Goal: Navigation & Orientation: Find specific page/section

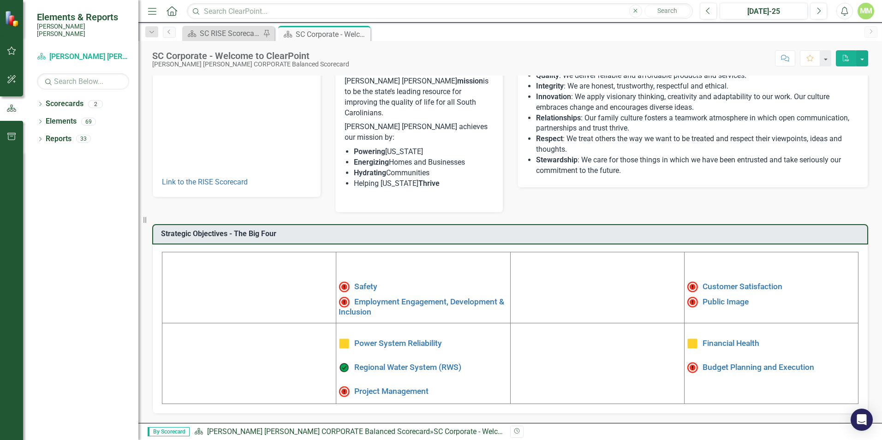
scroll to position [139, 0]
click at [418, 338] on link "Power System Reliability" at bounding box center [398, 342] width 88 height 9
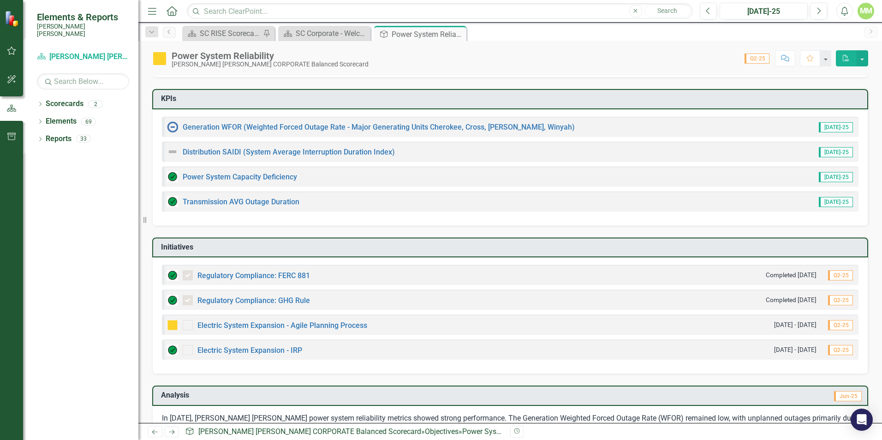
scroll to position [92, 0]
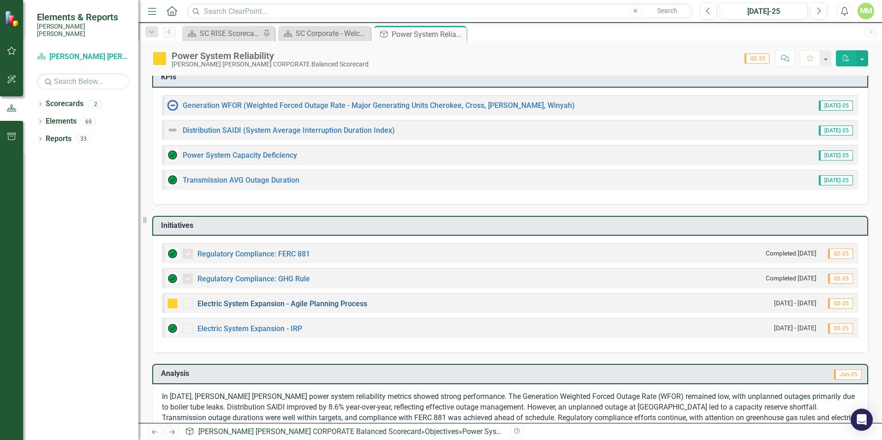
click at [333, 299] on link "Electric System Expansion - Agile Planning Process" at bounding box center [282, 303] width 170 height 9
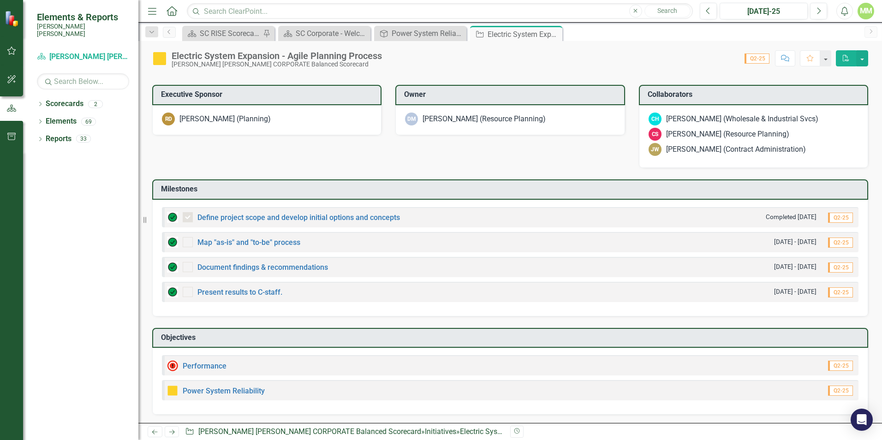
scroll to position [527, 0]
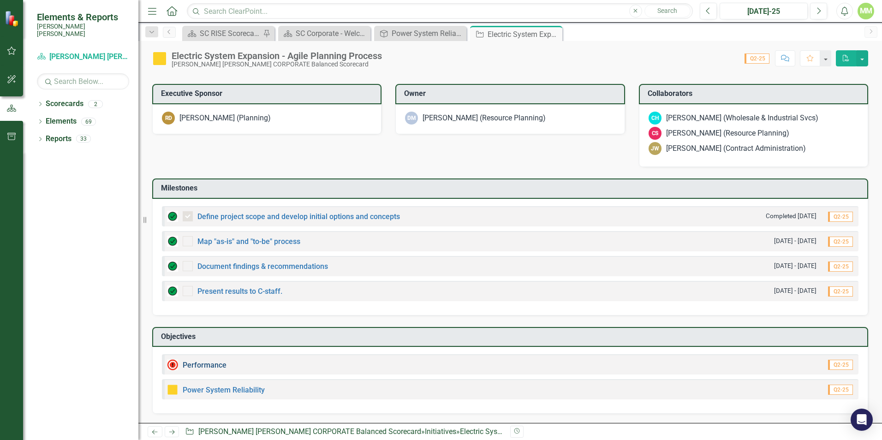
click at [208, 366] on link "Performance" at bounding box center [205, 365] width 44 height 9
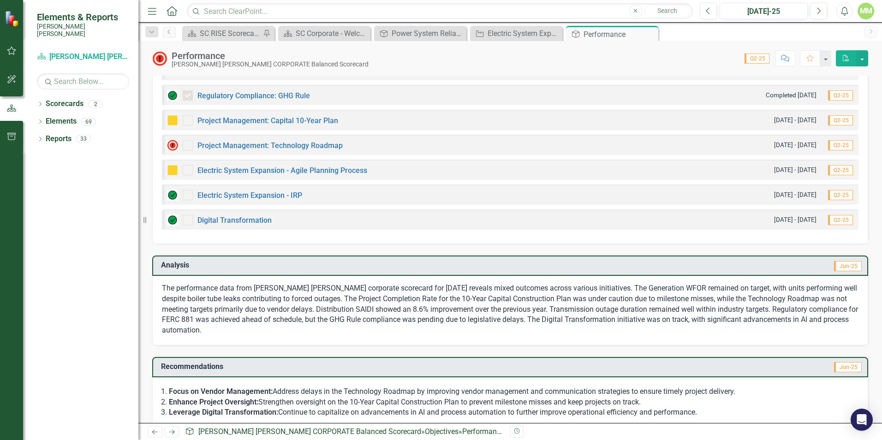
scroll to position [355, 0]
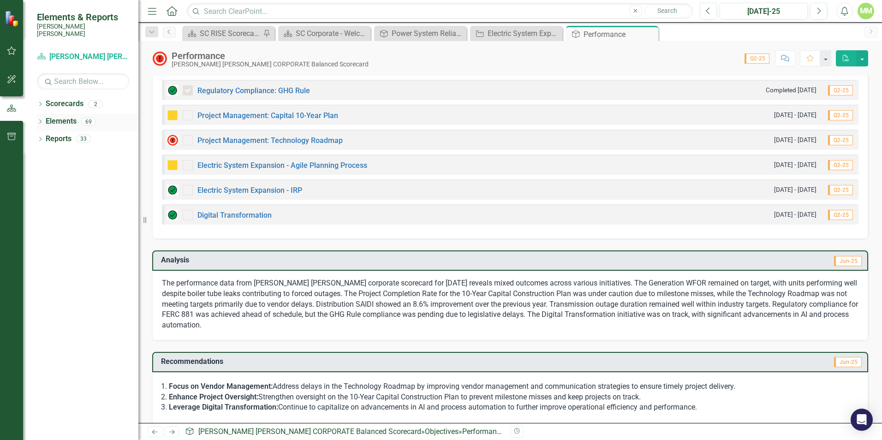
click at [63, 118] on link "Elements" at bounding box center [61, 121] width 31 height 11
click at [41, 120] on icon "Dropdown" at bounding box center [40, 122] width 6 height 5
click at [48, 172] on icon "Dropdown" at bounding box center [44, 174] width 6 height 5
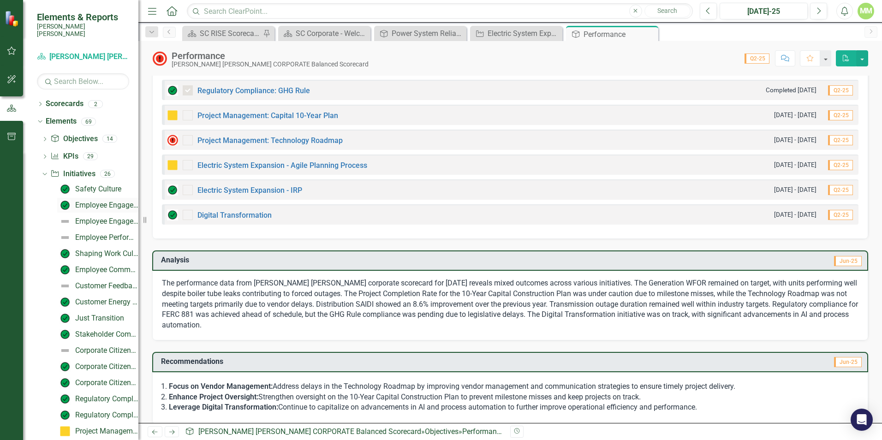
click at [94, 201] on div "Employee Engagement - Action Plans" at bounding box center [106, 205] width 63 height 8
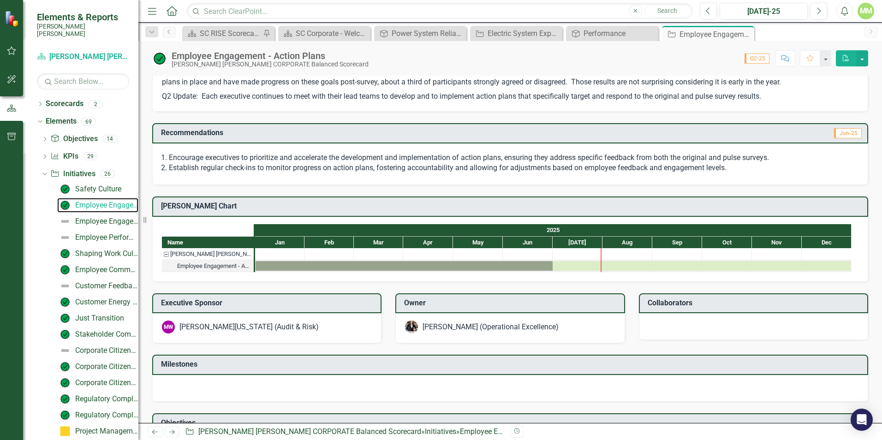
scroll to position [222, 0]
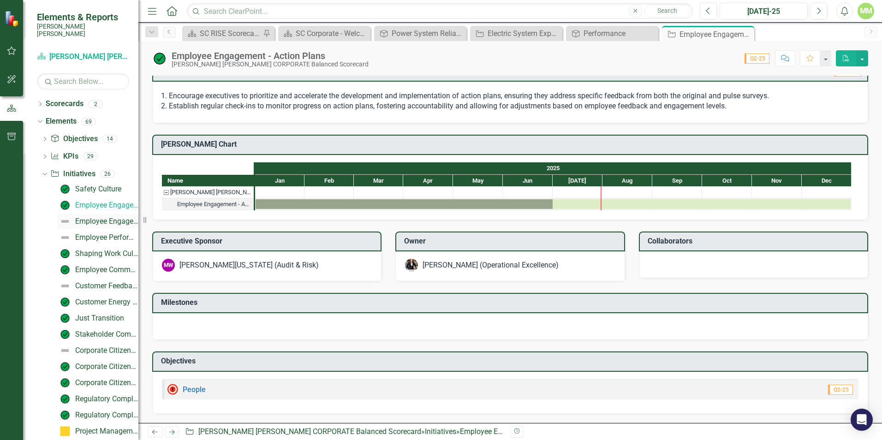
click at [109, 217] on div "Employee Engagement - Conduct Gallup Survey" at bounding box center [106, 221] width 63 height 8
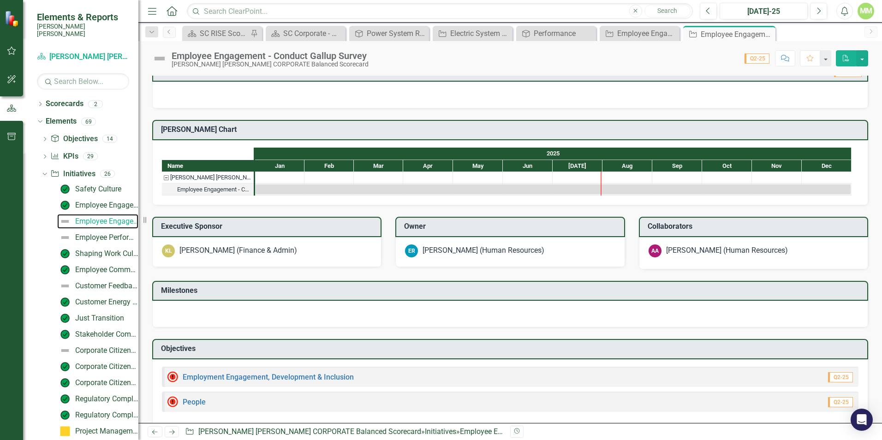
scroll to position [180, 0]
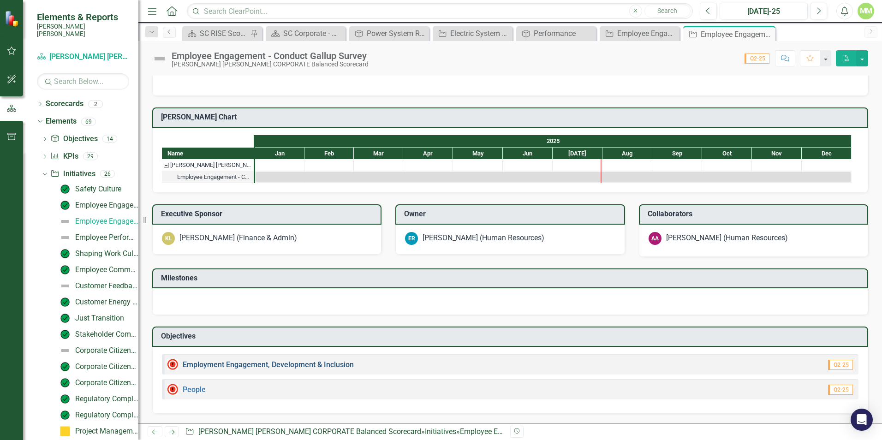
click at [257, 365] on link "Employment Engagement, Development & Inclusion" at bounding box center [268, 364] width 171 height 9
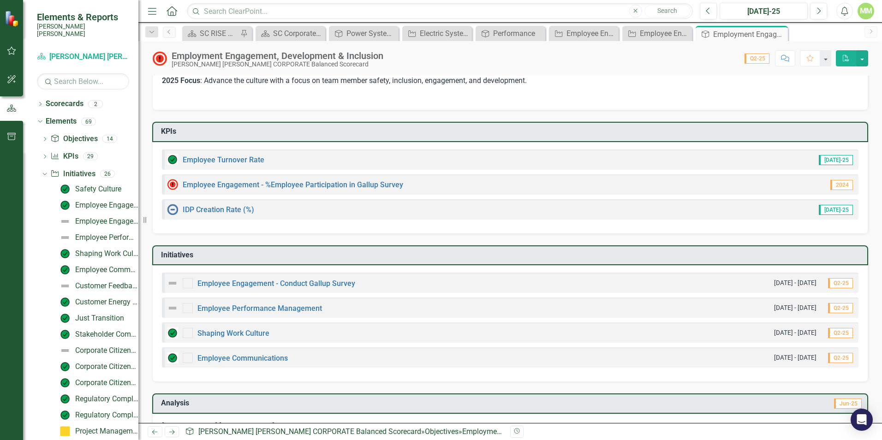
scroll to position [46, 0]
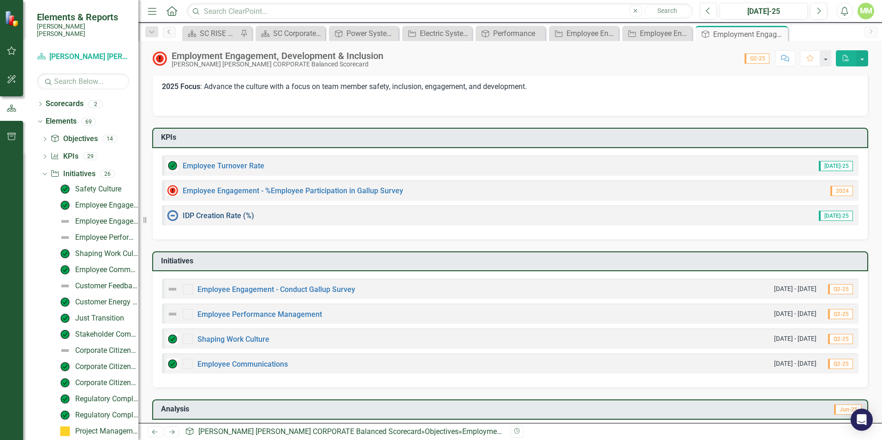
click at [227, 217] on link "IDP Creation Rate (%)" at bounding box center [218, 215] width 71 height 9
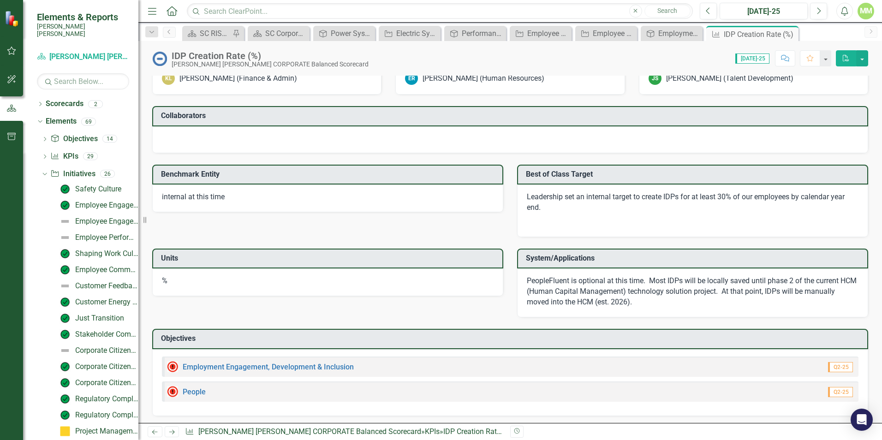
scroll to position [979, 0]
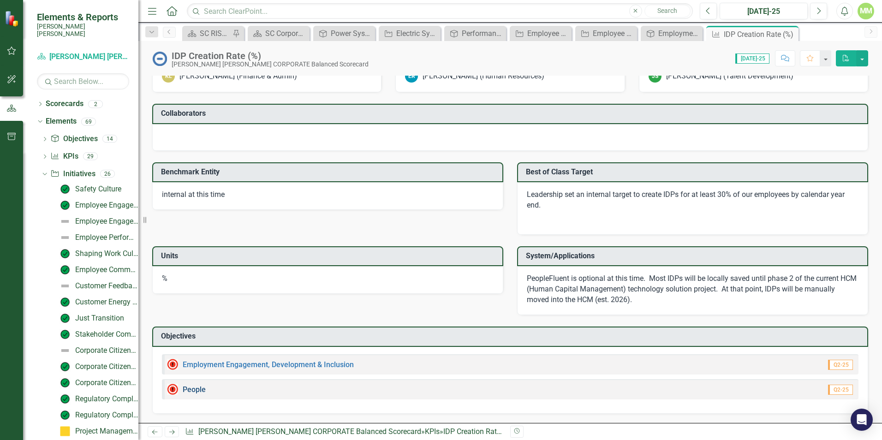
click at [197, 389] on link "People" at bounding box center [194, 389] width 23 height 9
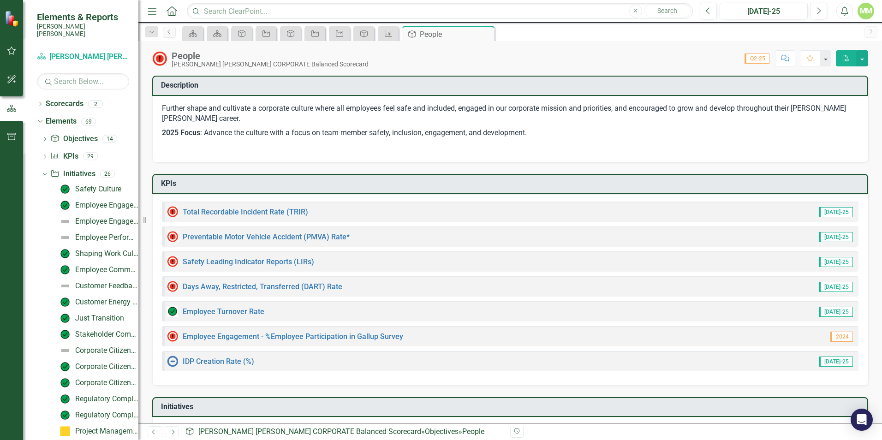
click at [255, 257] on div "Safety Leading Indicator Reports (LIRs)" at bounding box center [240, 261] width 147 height 11
click at [257, 261] on link "Safety Leading Indicator Reports (LIRs)" at bounding box center [248, 261] width 131 height 9
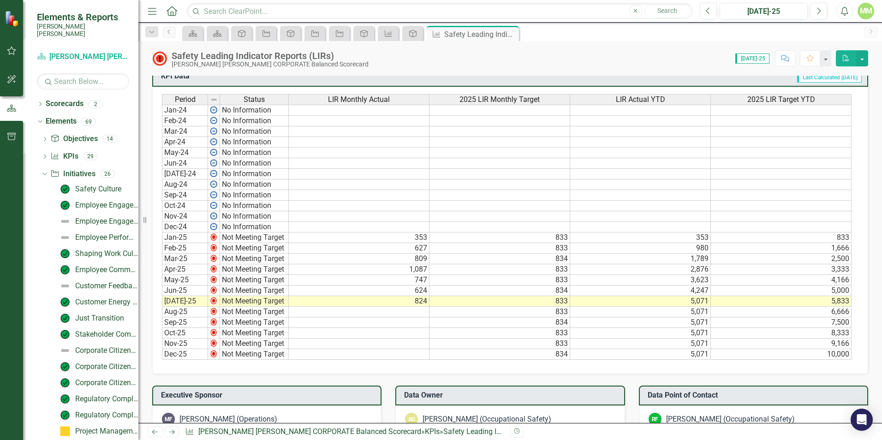
scroll to position [507, 0]
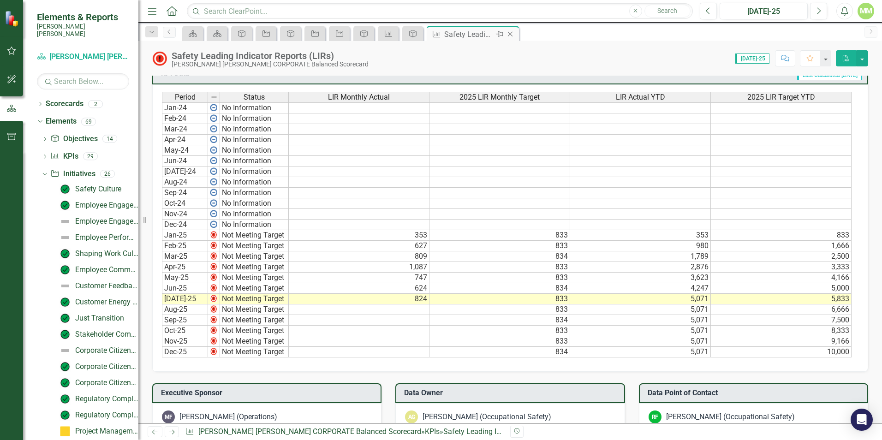
click at [512, 32] on icon at bounding box center [510, 34] width 5 height 5
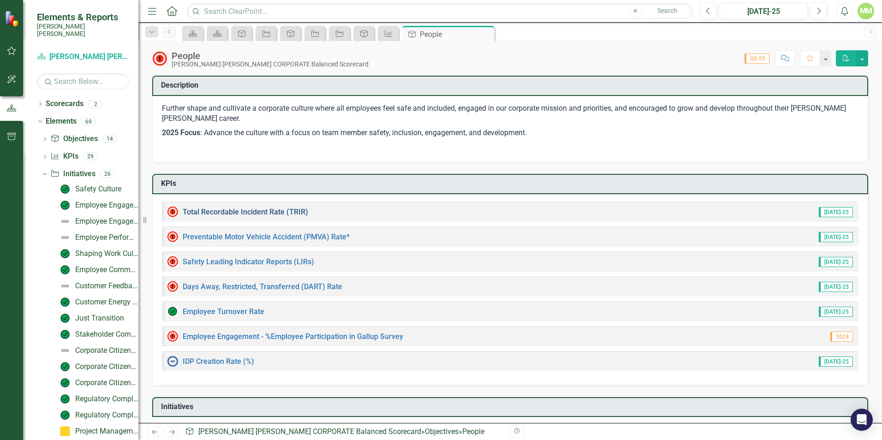
click at [275, 214] on link "Total Recordable Incident Rate (TRIR)" at bounding box center [245, 211] width 125 height 9
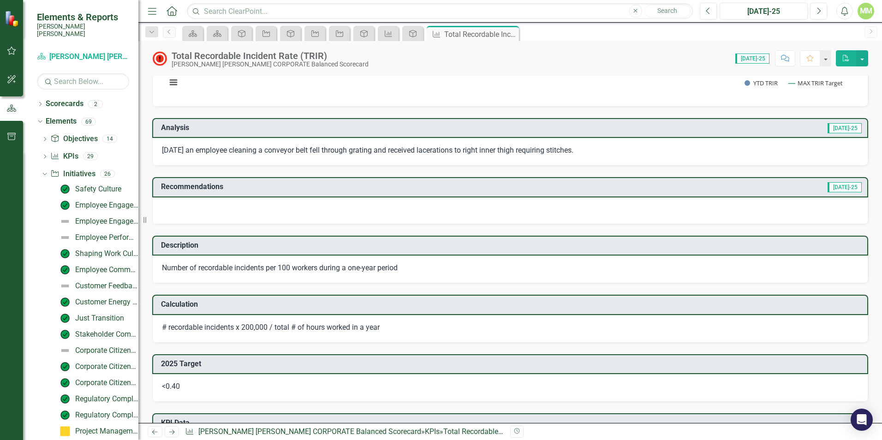
scroll to position [138, 0]
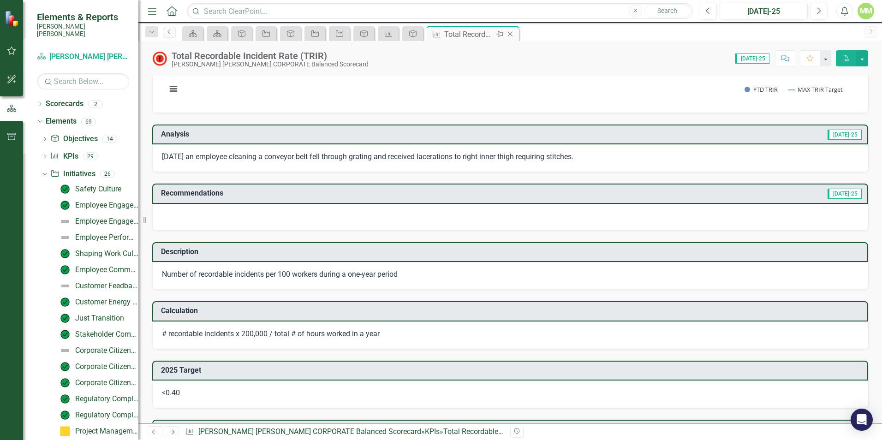
click at [508, 31] on icon "Close" at bounding box center [509, 33] width 9 height 7
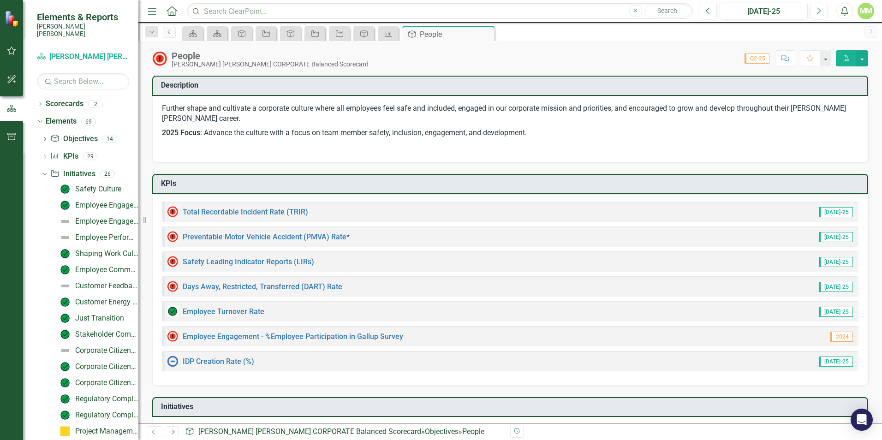
drag, startPoint x: 485, startPoint y: 34, endPoint x: 392, endPoint y: 11, distance: 95.6
click at [0, 0] on icon "Close" at bounding box center [0, 0] width 0 height 0
